Goal: Transaction & Acquisition: Purchase product/service

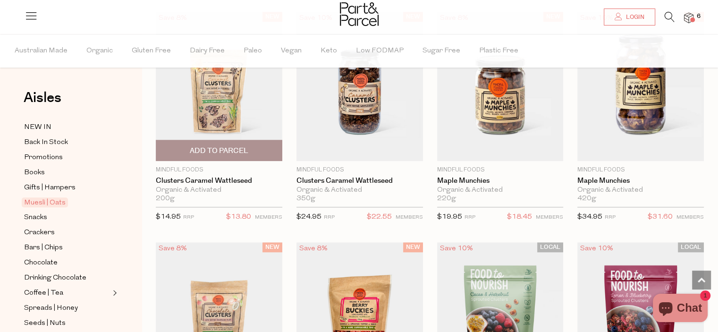
scroll to position [708, 0]
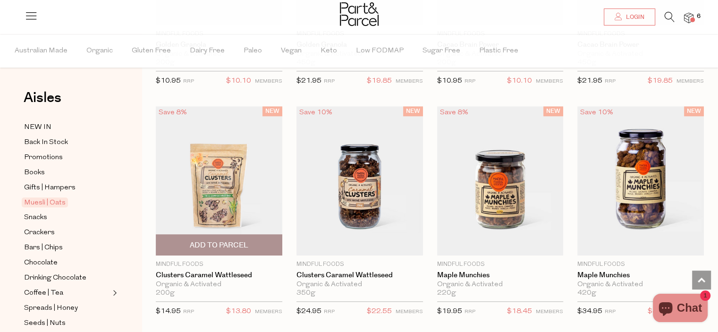
click at [199, 202] on img at bounding box center [219, 180] width 127 height 149
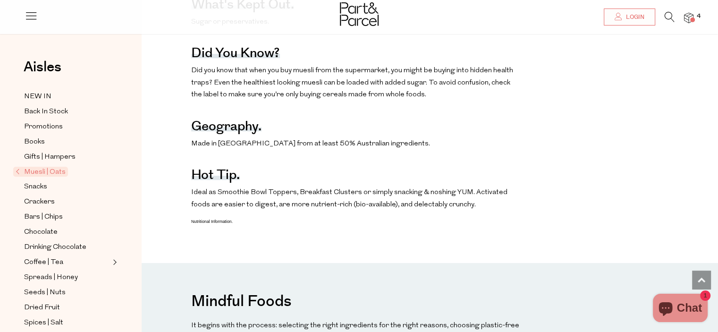
scroll to position [708, 0]
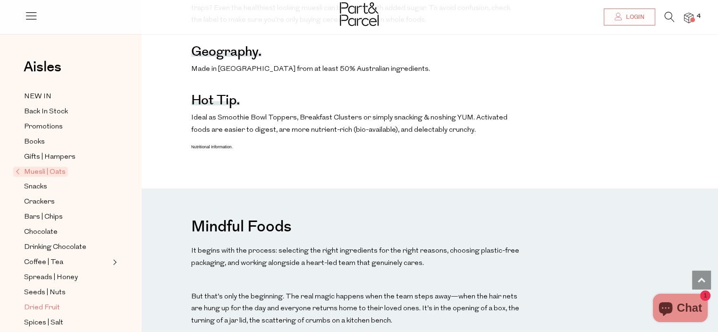
click at [46, 306] on span "Dried Fruit" at bounding box center [42, 307] width 36 height 11
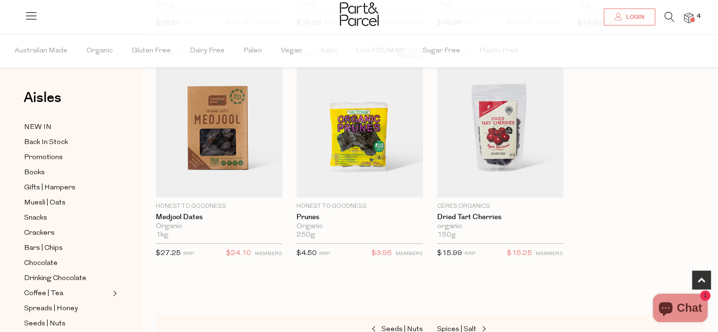
scroll to position [519, 0]
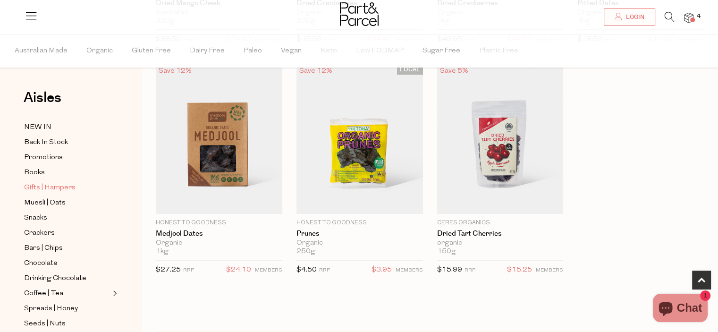
click at [42, 188] on span "Gifts | Hampers" at bounding box center [49, 187] width 51 height 11
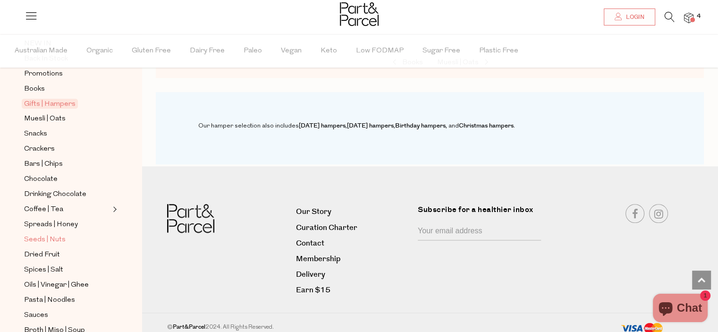
scroll to position [94, 0]
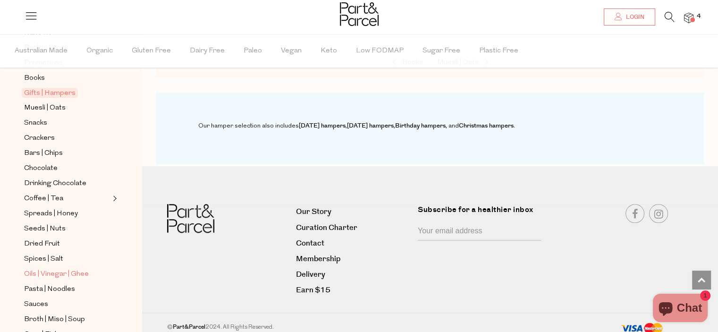
click at [40, 275] on span "Oils | Vinegar | Ghee" at bounding box center [56, 274] width 65 height 11
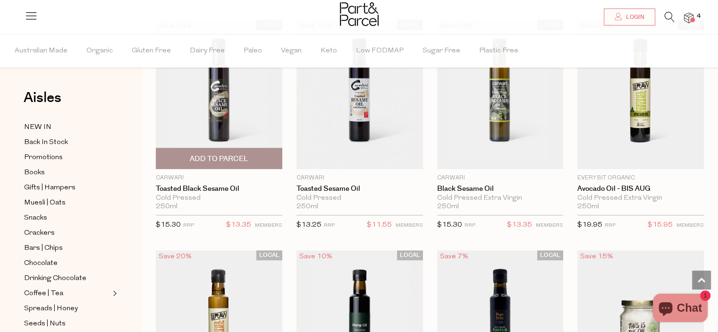
scroll to position [567, 0]
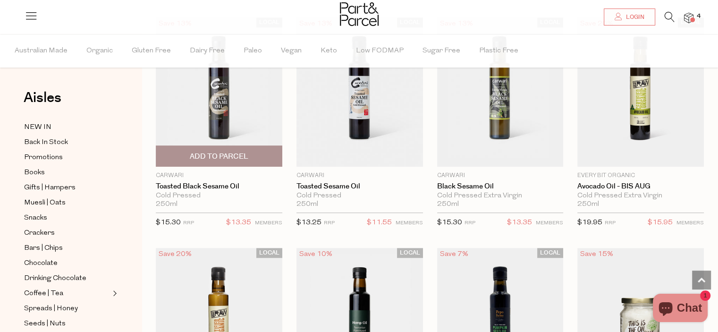
click at [216, 141] on img at bounding box center [219, 91] width 127 height 149
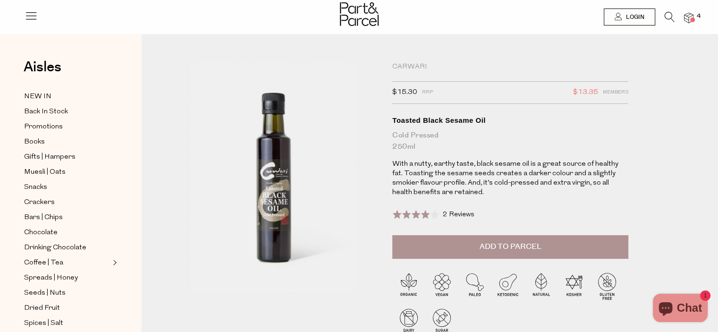
click at [449, 218] on span "2 Reviews" at bounding box center [459, 214] width 32 height 7
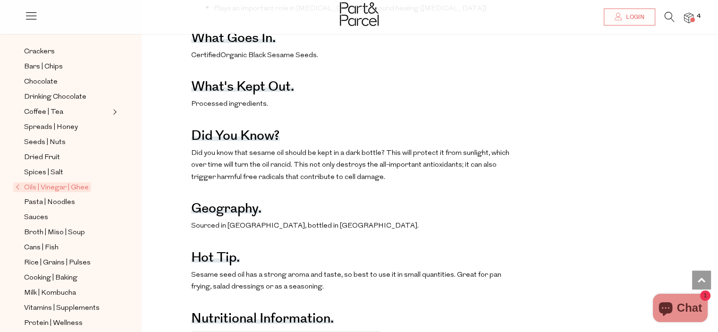
scroll to position [236, 0]
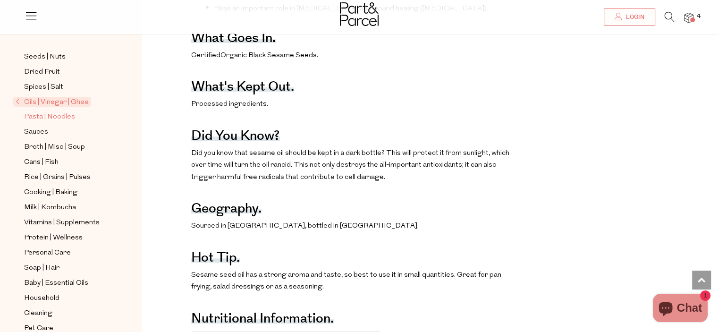
click at [59, 118] on span "Pasta | Noodles" at bounding box center [49, 116] width 51 height 11
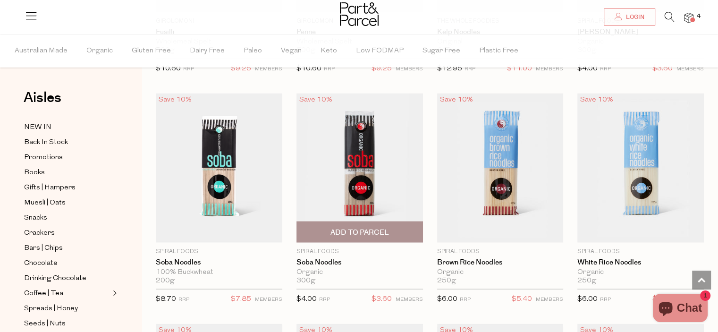
scroll to position [2172, 0]
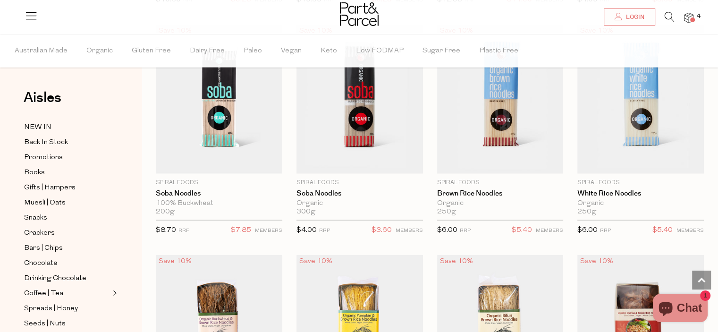
click at [670, 13] on icon at bounding box center [670, 17] width 10 height 10
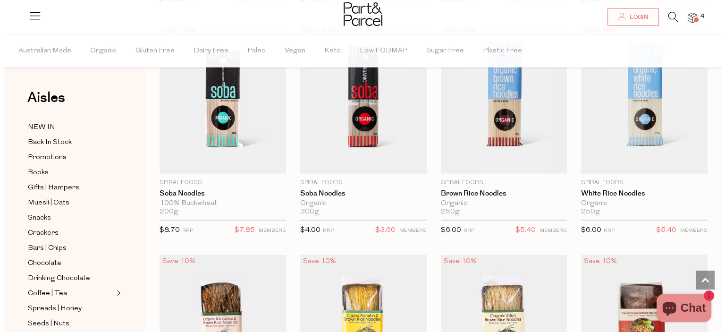
scroll to position [2191, 0]
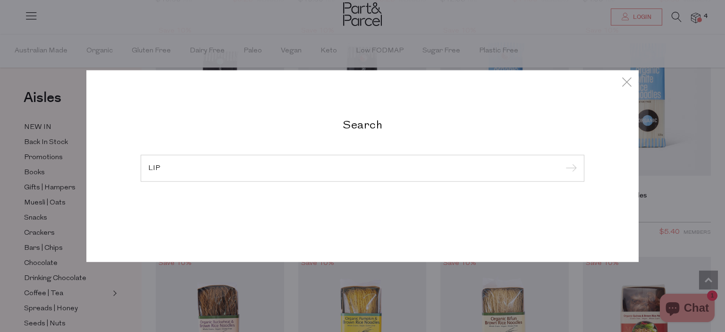
type input "LIP"
click at [563, 161] on input "submit" at bounding box center [570, 168] width 14 height 14
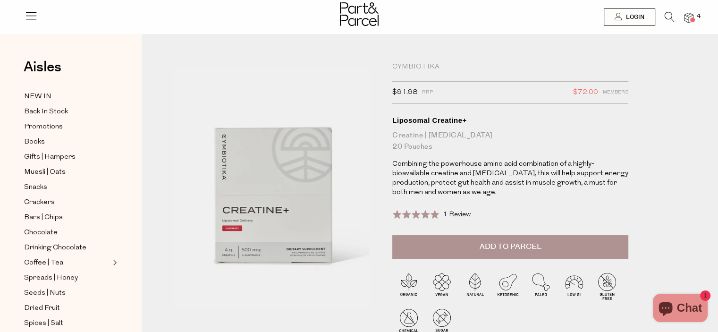
click at [455, 209] on div "Rated 5.0 out of 5 1 Review Based on 1 review Click to go to reviews" at bounding box center [431, 214] width 78 height 13
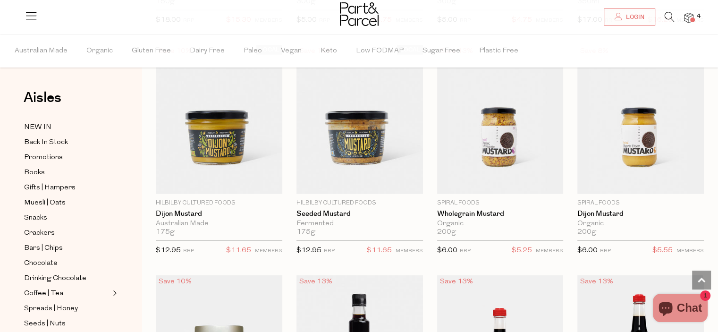
scroll to position [2502, 0]
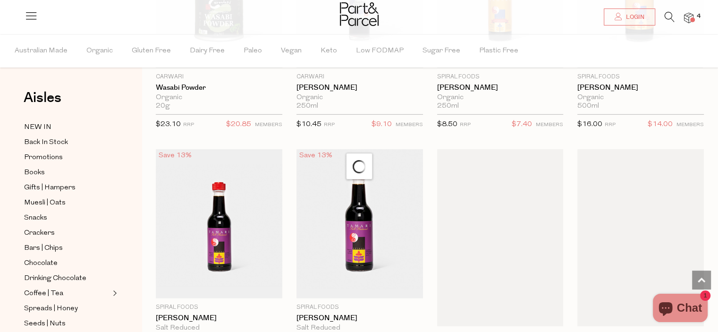
scroll to position [2974, 0]
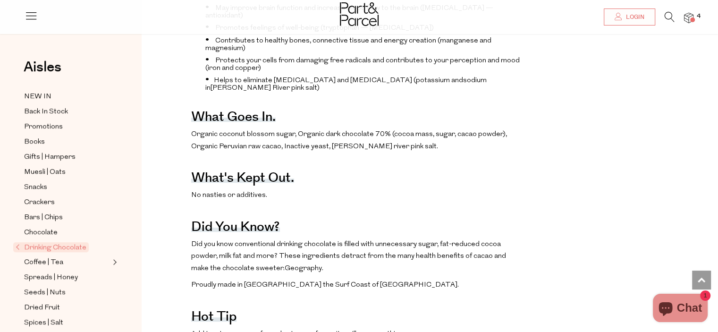
scroll to position [93, 0]
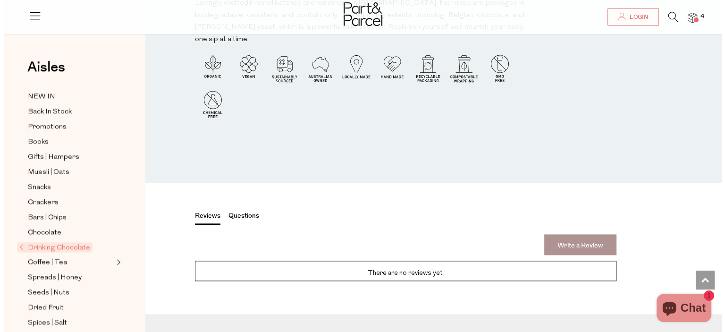
scroll to position [968, 0]
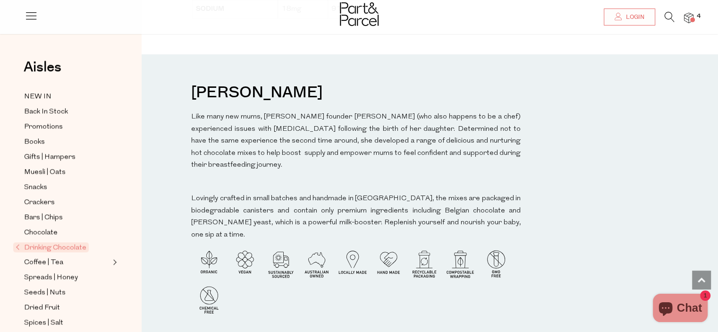
click at [667, 14] on icon at bounding box center [670, 17] width 10 height 10
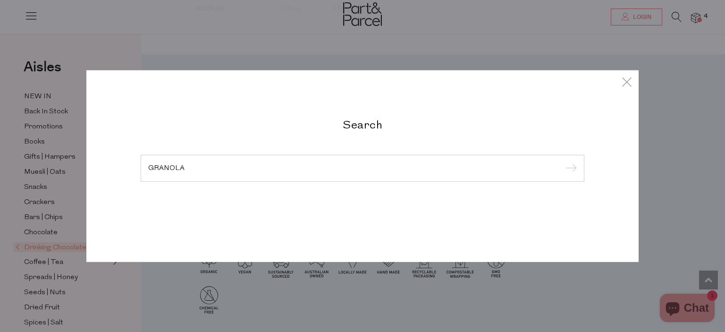
type input "GRANOLA"
click at [563, 161] on input "submit" at bounding box center [570, 168] width 14 height 14
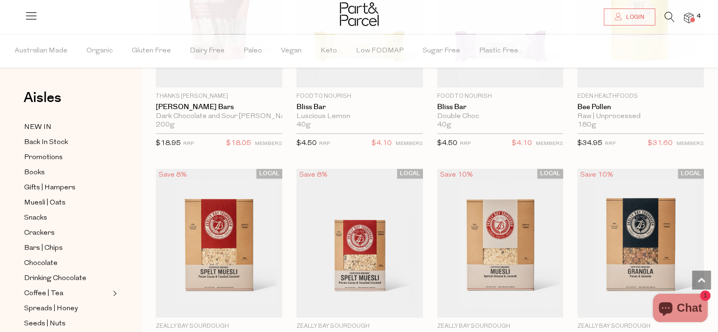
scroll to position [1416, 0]
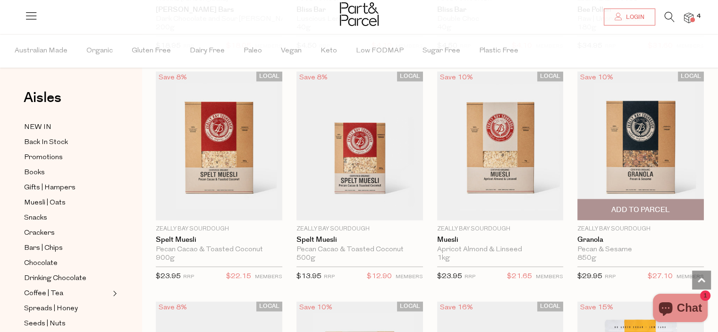
click at [647, 154] on img at bounding box center [640, 145] width 127 height 149
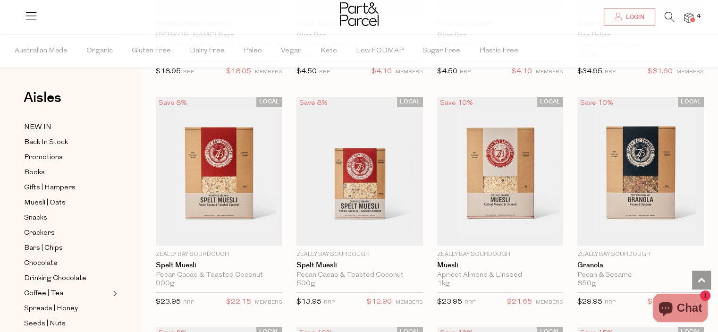
scroll to position [1674, 0]
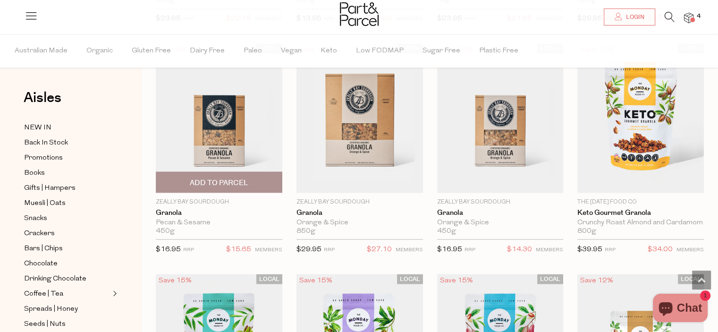
click at [223, 137] on img at bounding box center [219, 117] width 127 height 149
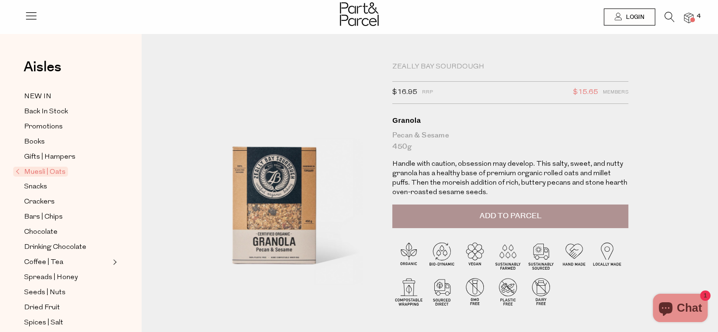
click at [483, 216] on span "Add to Parcel" at bounding box center [511, 216] width 62 height 11
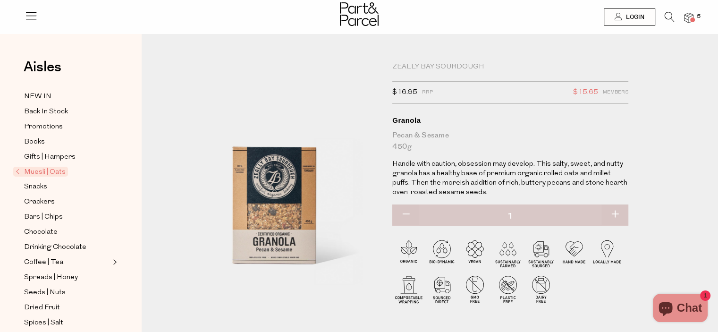
click at [689, 17] on img at bounding box center [688, 18] width 9 height 11
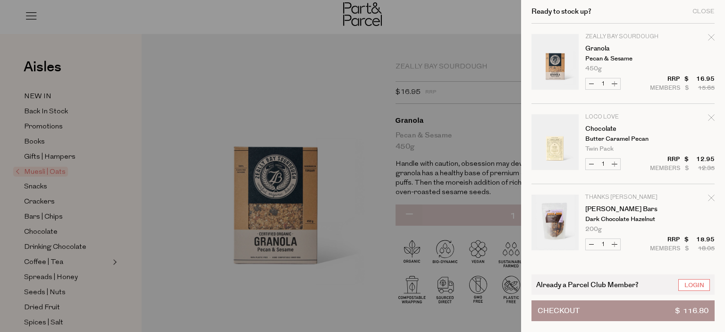
click at [42, 203] on div at bounding box center [362, 166] width 725 height 332
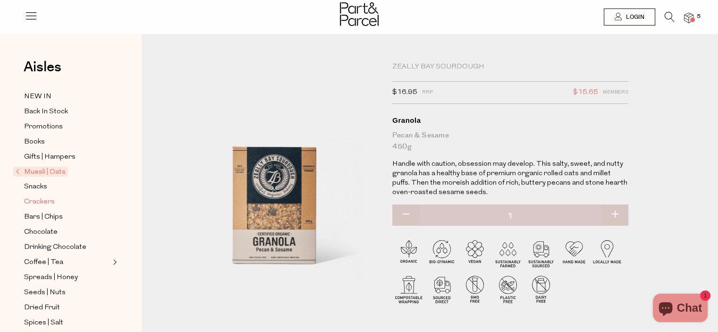
click at [42, 201] on span "Crackers" at bounding box center [39, 201] width 31 height 11
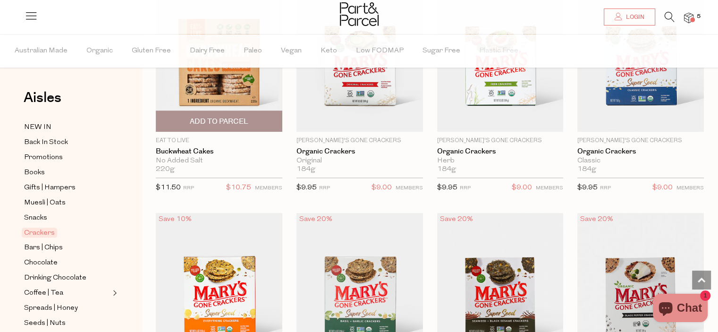
scroll to position [1180, 0]
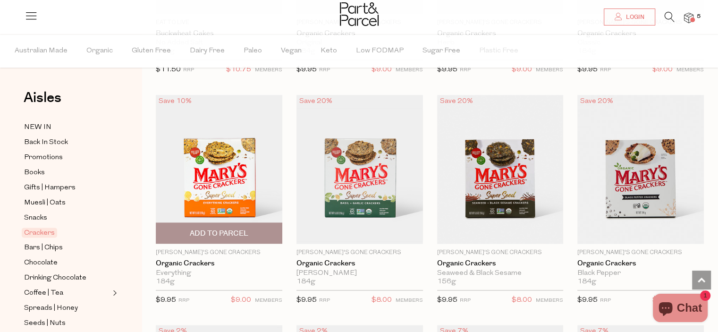
click at [210, 182] on img at bounding box center [219, 168] width 127 height 149
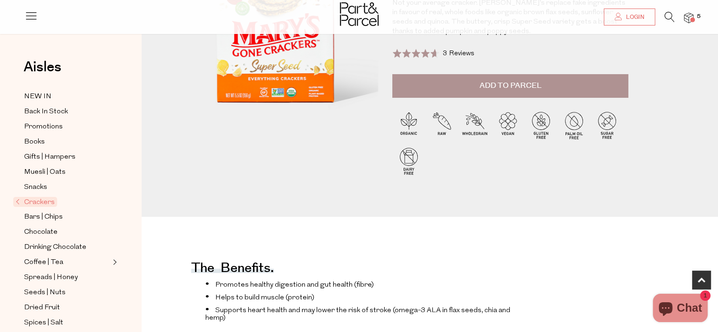
scroll to position [94, 0]
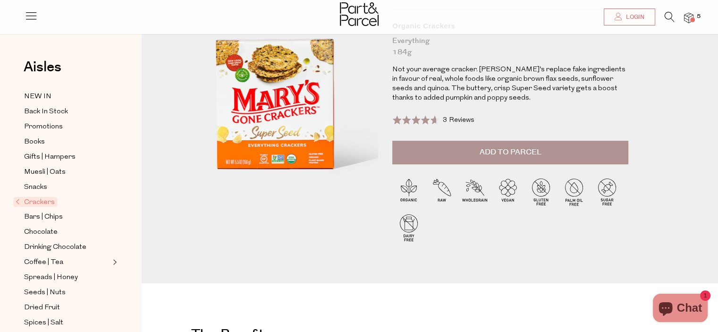
click at [502, 154] on span "Add to Parcel" at bounding box center [511, 152] width 62 height 11
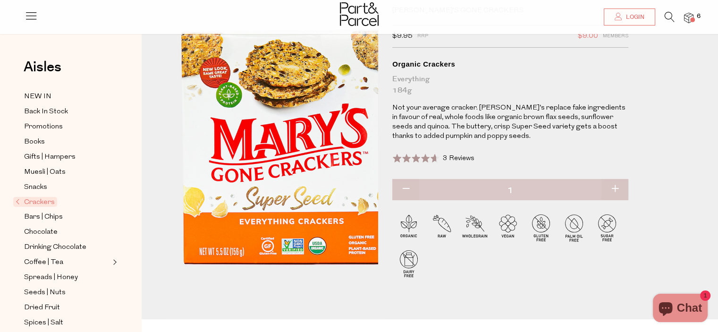
scroll to position [0, 0]
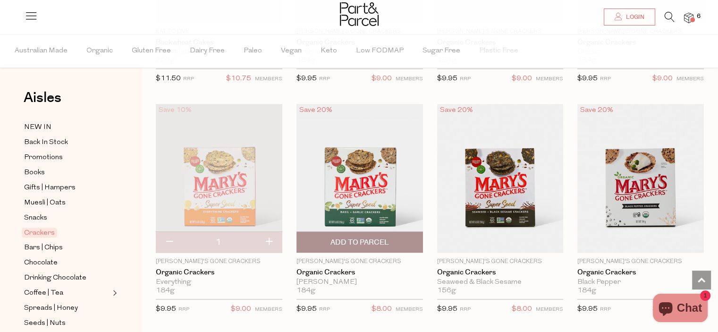
scroll to position [982, 0]
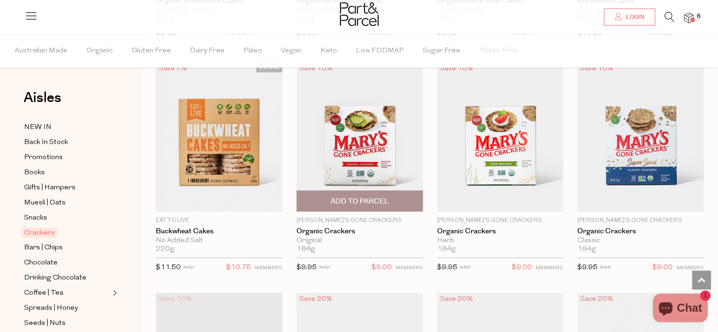
click at [372, 139] on img at bounding box center [359, 136] width 127 height 149
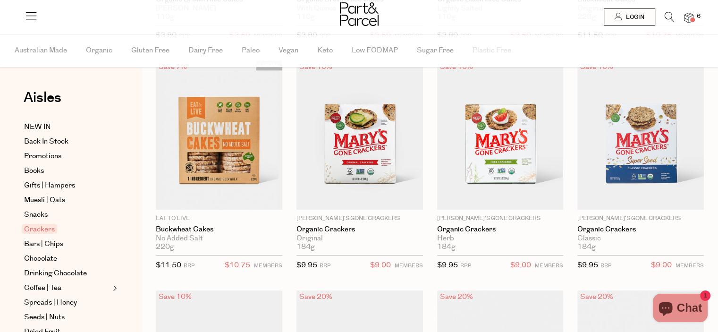
scroll to position [974, 0]
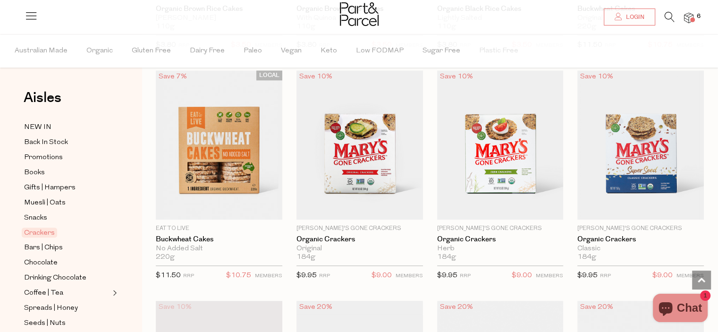
click at [686, 19] on img at bounding box center [688, 18] width 9 height 11
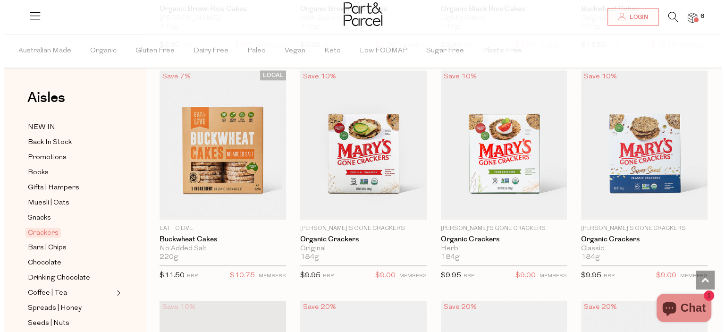
scroll to position [982, 0]
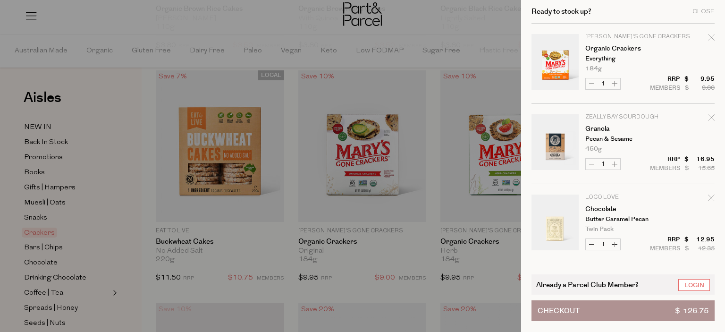
click at [709, 39] on icon "Remove Organic Crackers" at bounding box center [711, 37] width 6 height 6
type input "Add Membership"
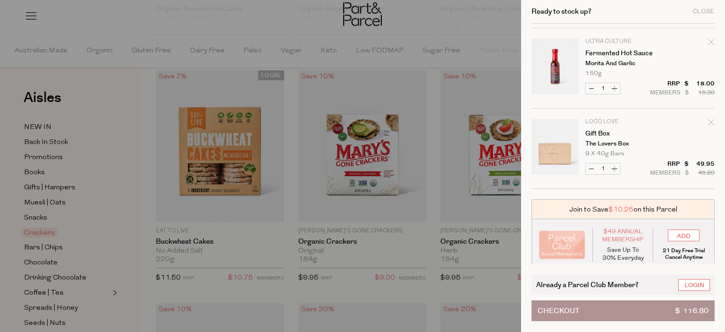
scroll to position [243, 0]
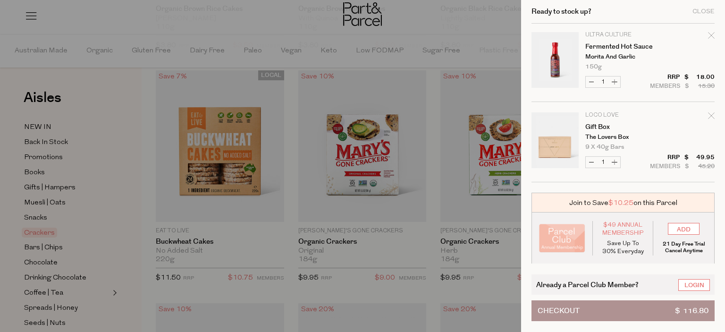
click at [623, 310] on button "Checkout $ 116.80" at bounding box center [623, 310] width 183 height 21
